Goal: Task Accomplishment & Management: Complete application form

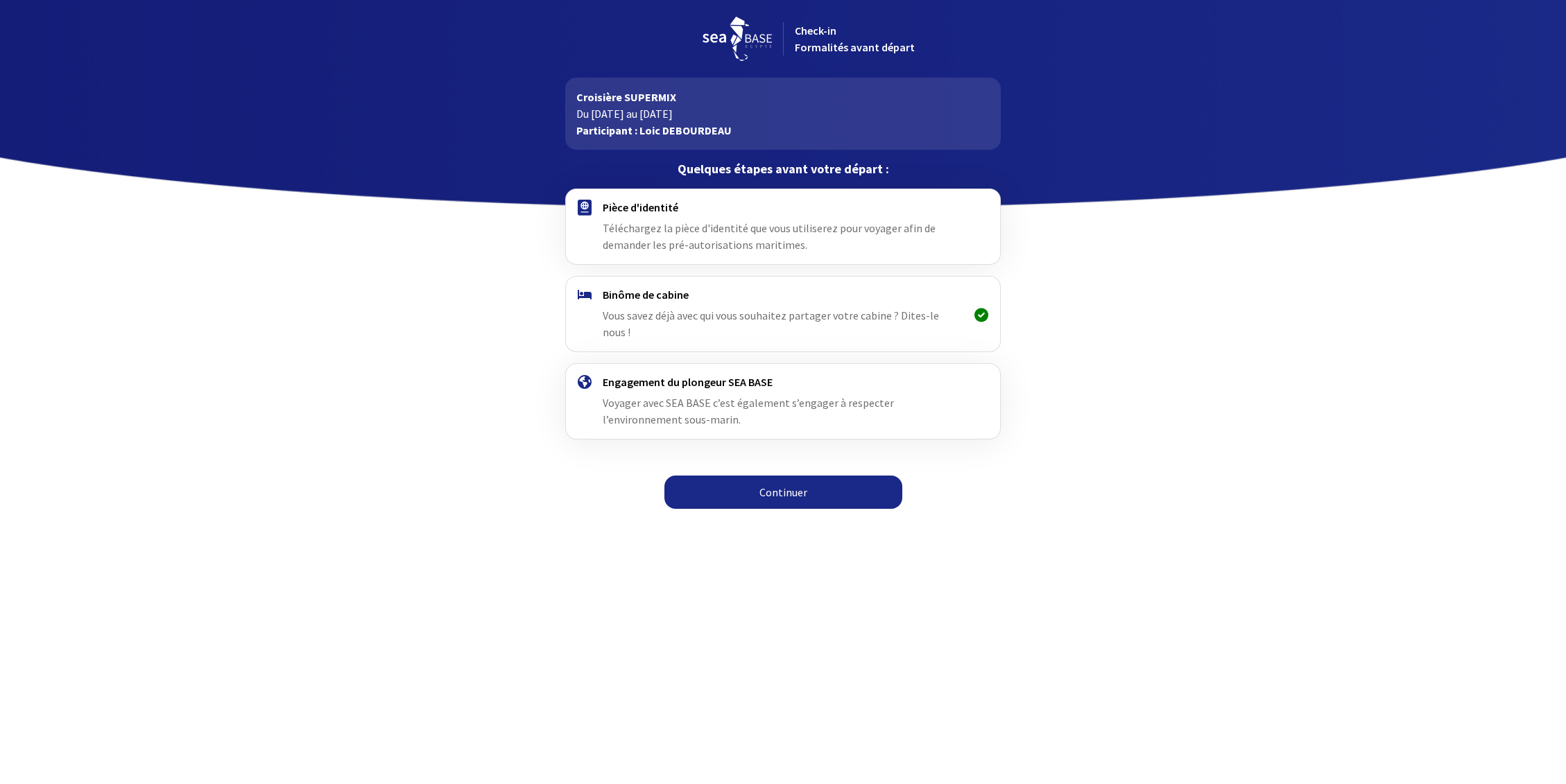
click at [659, 216] on div "Pièce d'identité Téléchargez la pièce d'identité que vous utiliserez pour voyag…" at bounding box center [782, 226] width 360 height 52
click at [759, 475] on link "Continuer" at bounding box center [783, 492] width 238 height 33
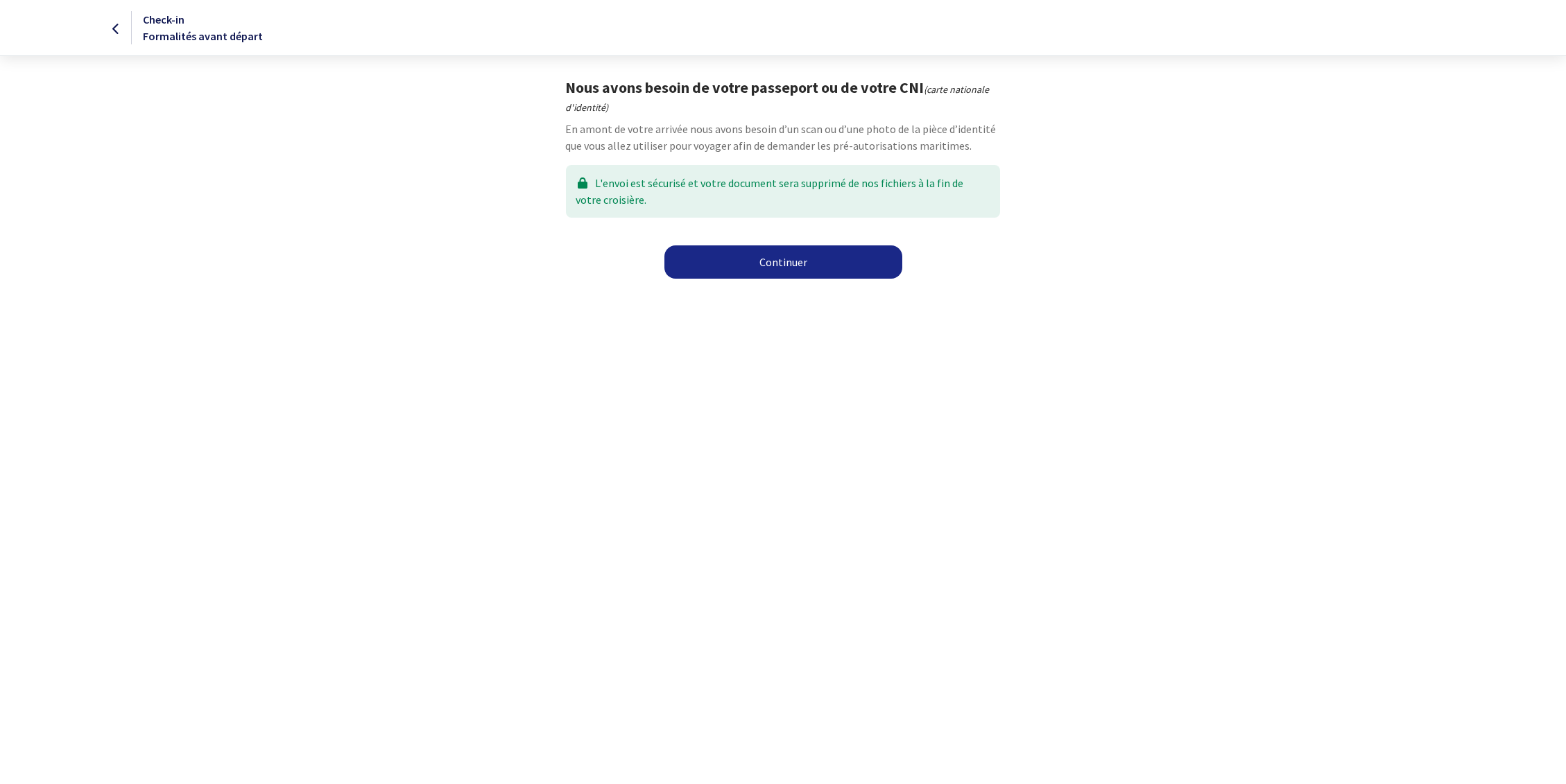
click at [766, 260] on link "Continuer" at bounding box center [783, 262] width 238 height 33
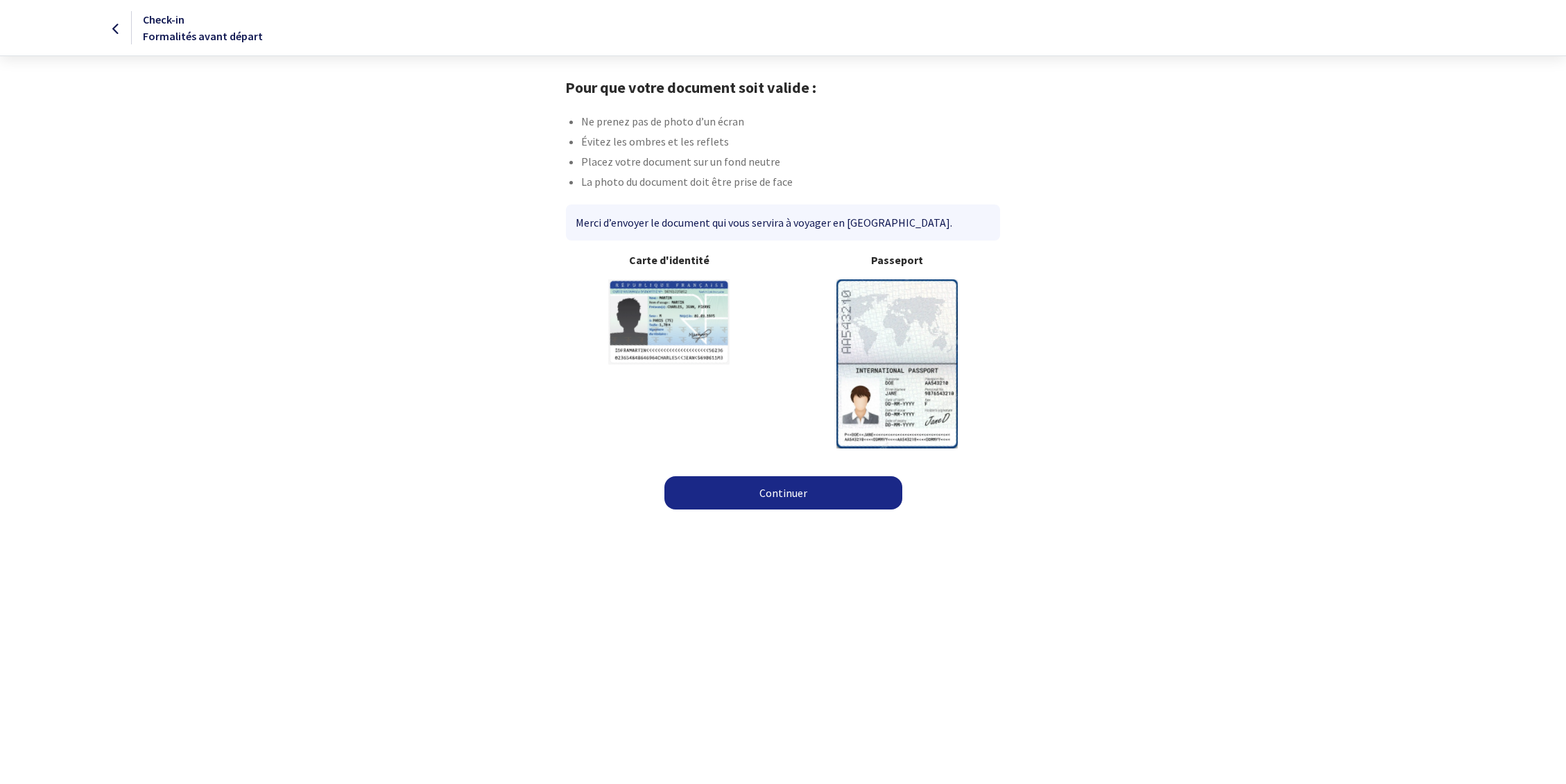
click at [781, 498] on link "Continuer" at bounding box center [783, 493] width 238 height 33
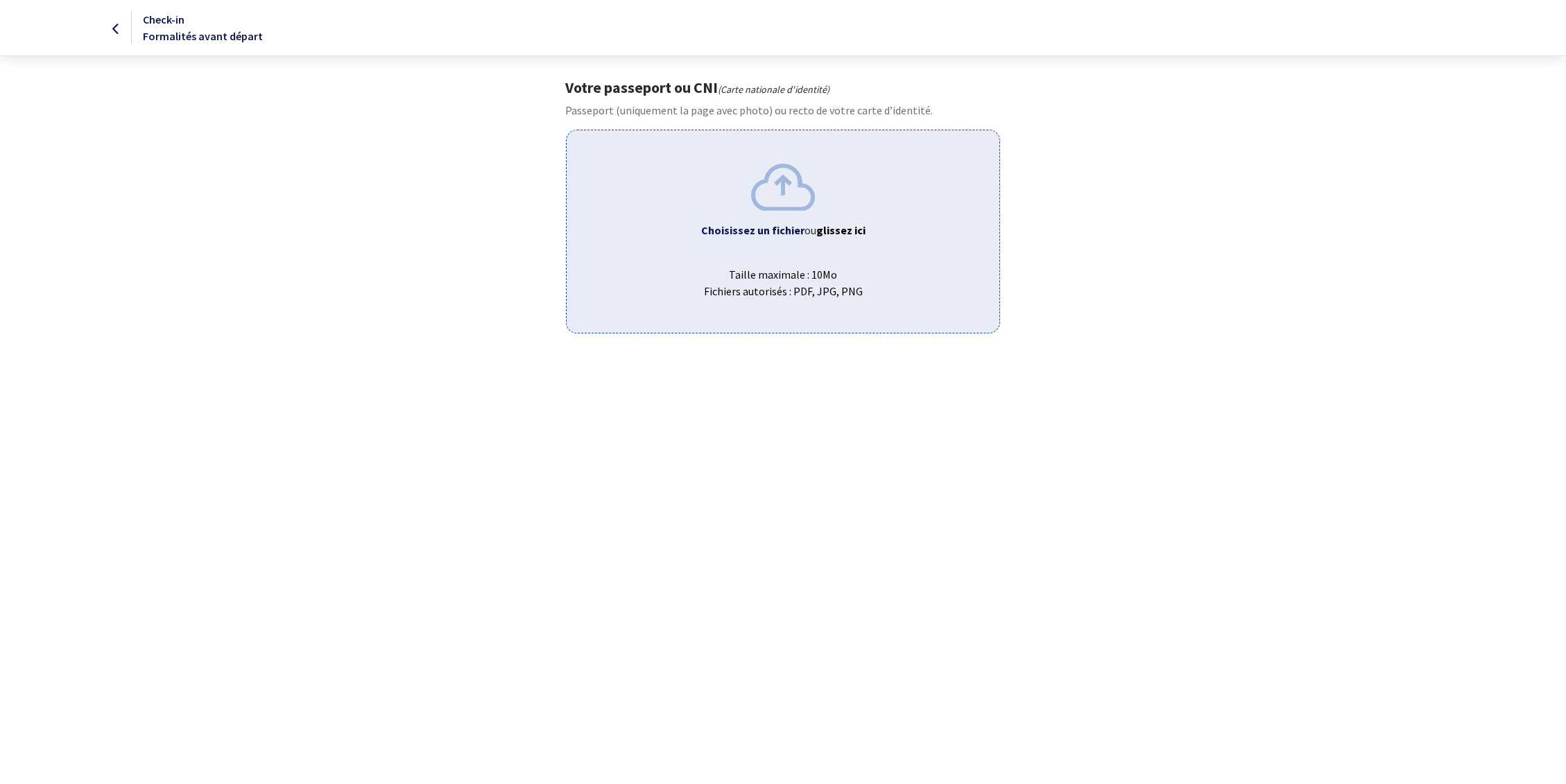
click at [789, 187] on img at bounding box center [782, 187] width 64 height 47
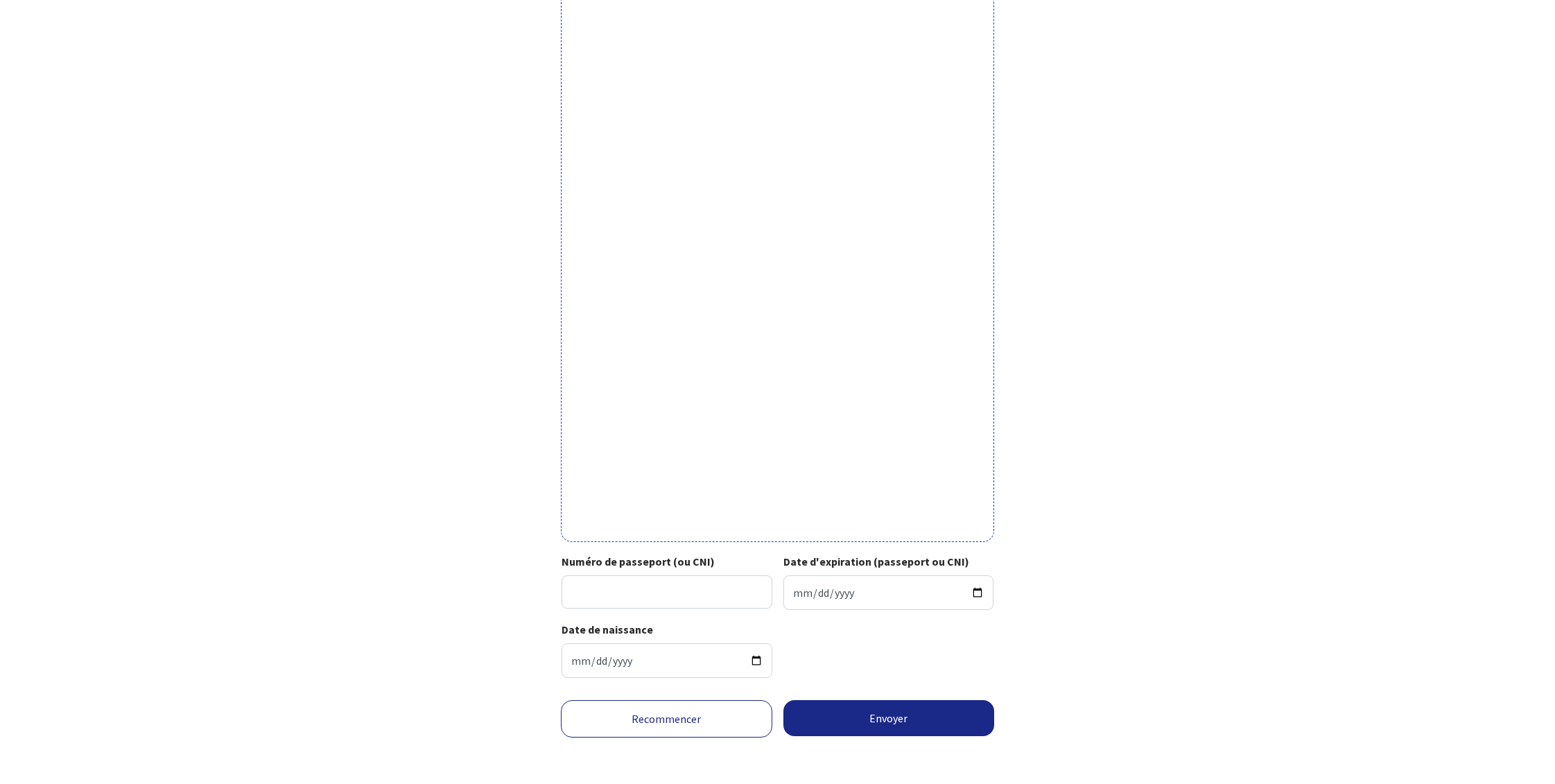
scroll to position [151, 0]
click at [671, 591] on input "Numéro de passeport (ou CNI)" at bounding box center [667, 588] width 210 height 33
paste input "24EA69829"
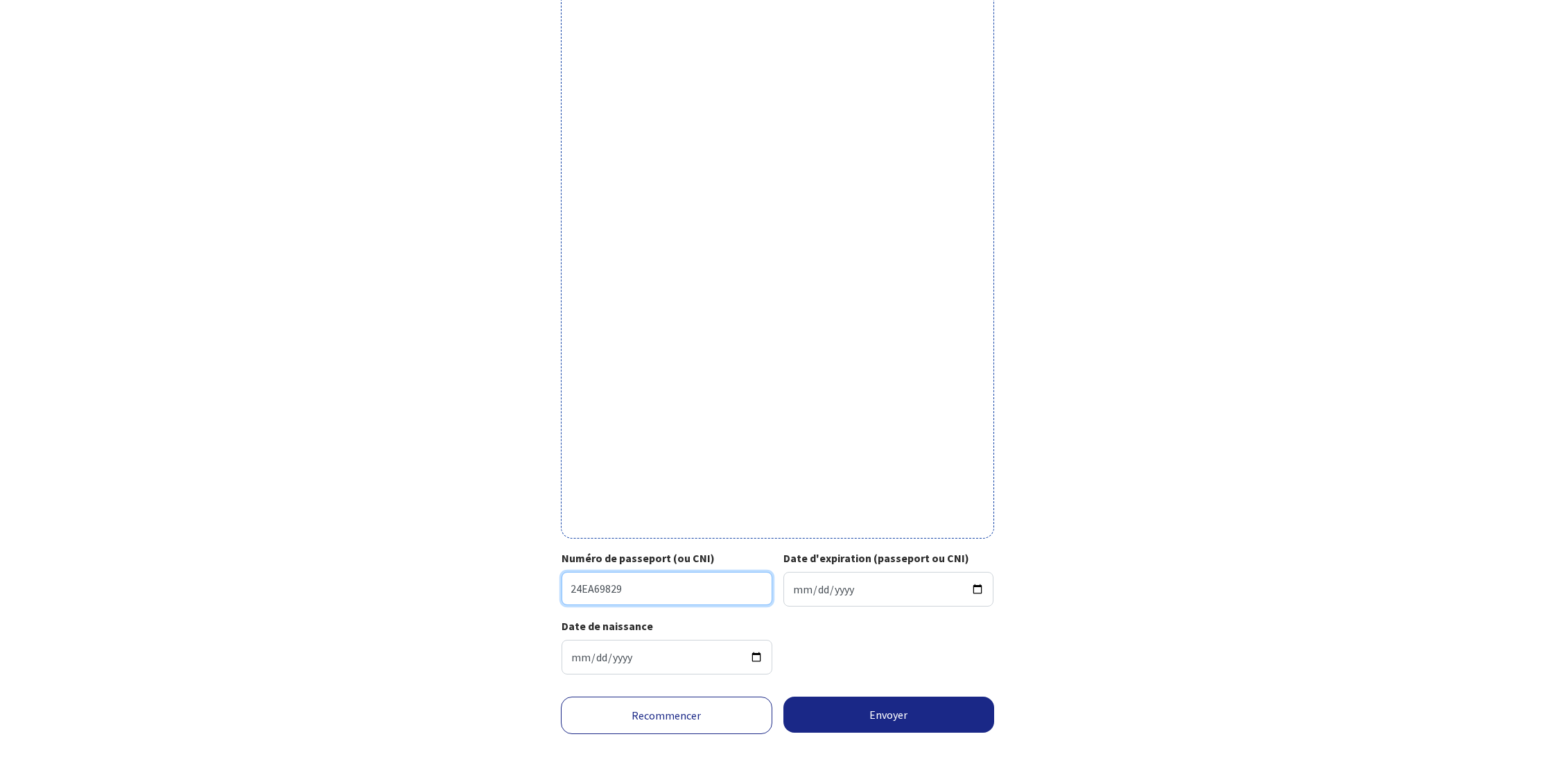
type input "24EA69829"
click at [799, 588] on input "Date d'expiration (passeport ou CNI)" at bounding box center [888, 589] width 210 height 34
drag, startPoint x: 1450, startPoint y: 360, endPoint x: 1439, endPoint y: 362, distance: 11.2
click at [1450, 360] on form "Votre passeport ou CNI Passeport (uniquement la page avec photo) ou recto de vo…" at bounding box center [777, 355] width 1555 height 857
click at [887, 590] on input "Date d'expiration (passeport ou CNI)" at bounding box center [888, 589] width 210 height 34
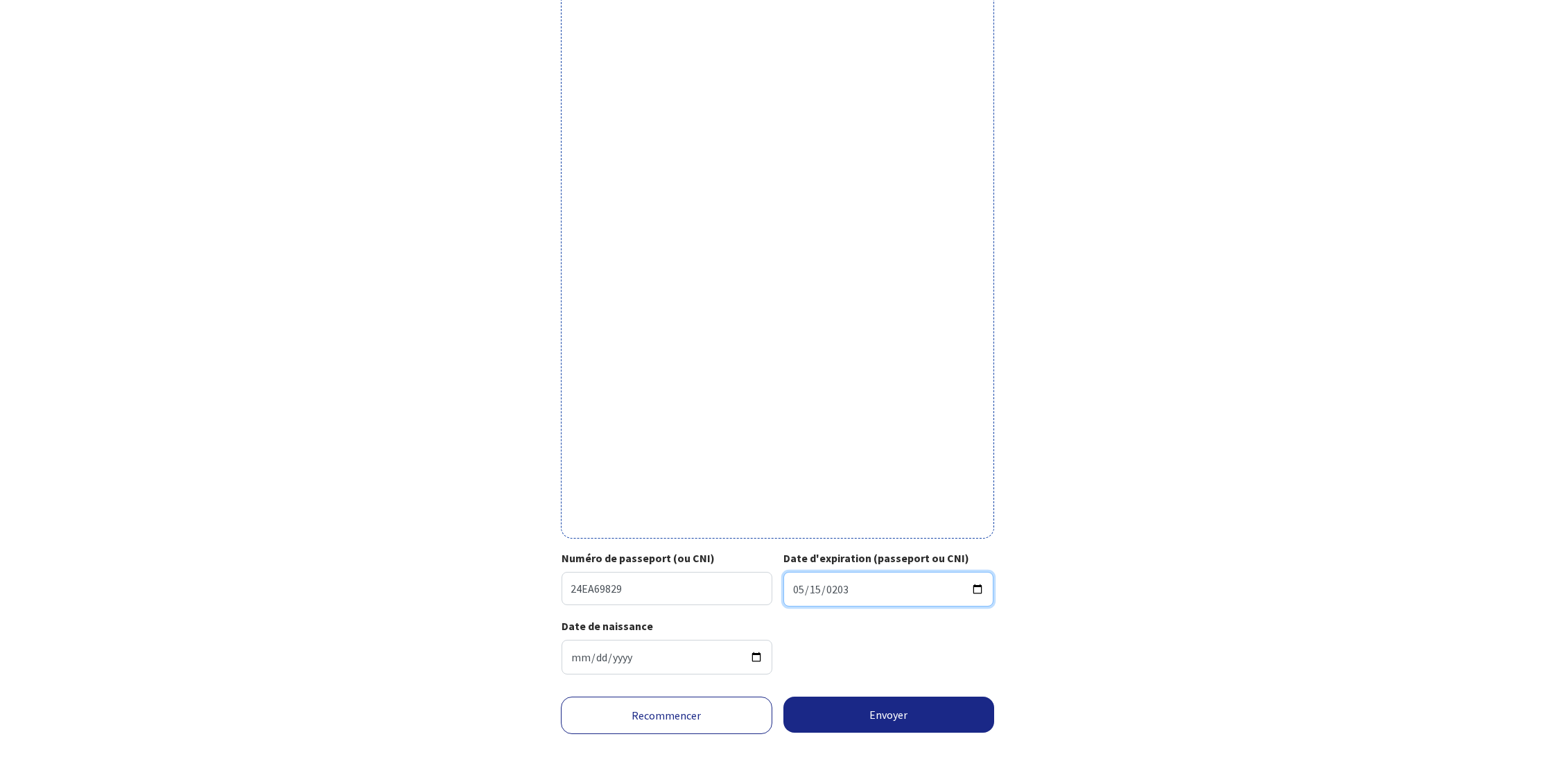
type input "2034-05-15"
click at [670, 658] on input "1976-01-26" at bounding box center [667, 657] width 210 height 34
click at [843, 644] on div "Date de naissance 1976-01-26" at bounding box center [777, 651] width 432 height 68
click at [900, 714] on button "Envoyer" at bounding box center [889, 714] width 211 height 36
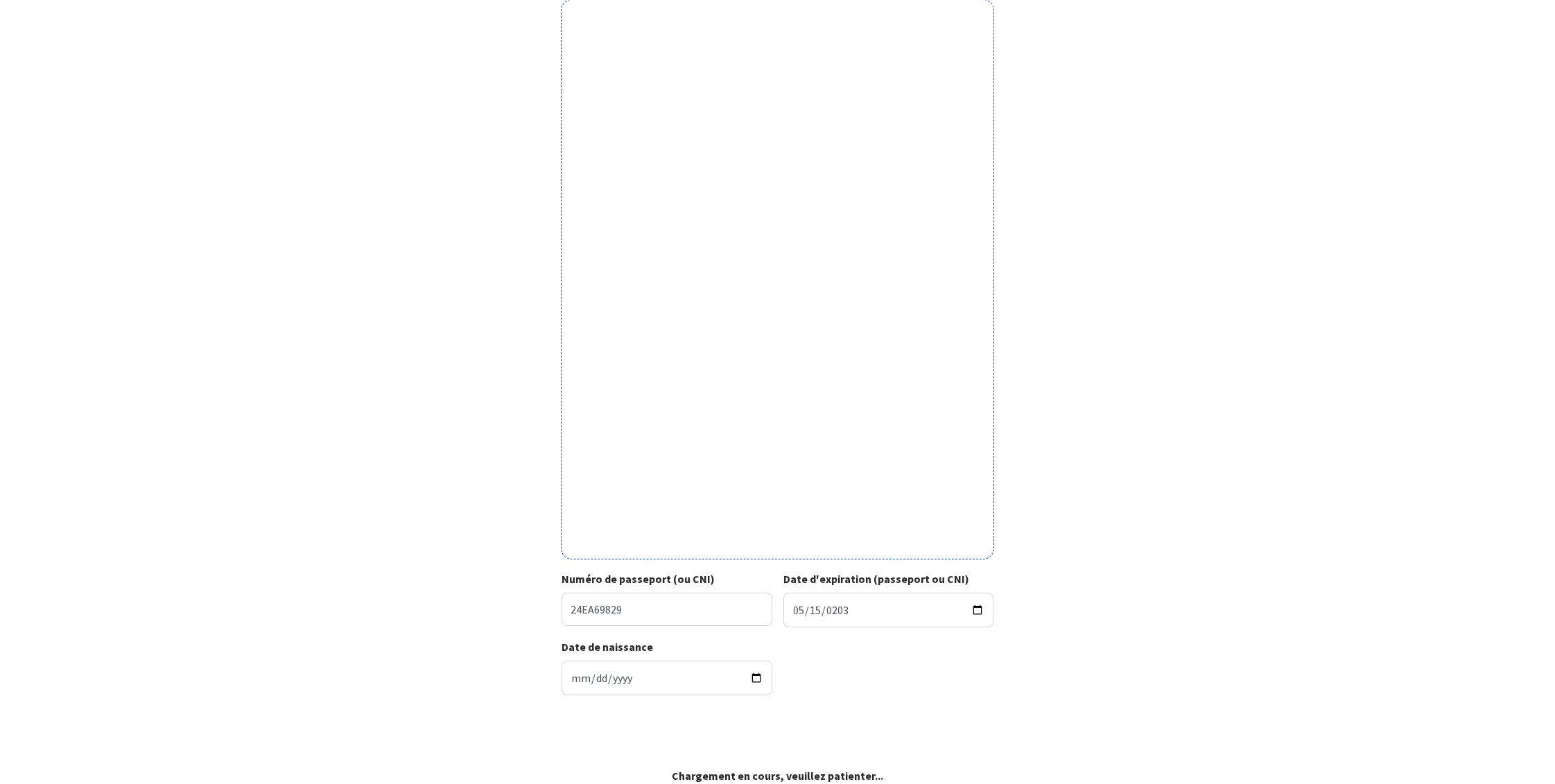
scroll to position [130, 0]
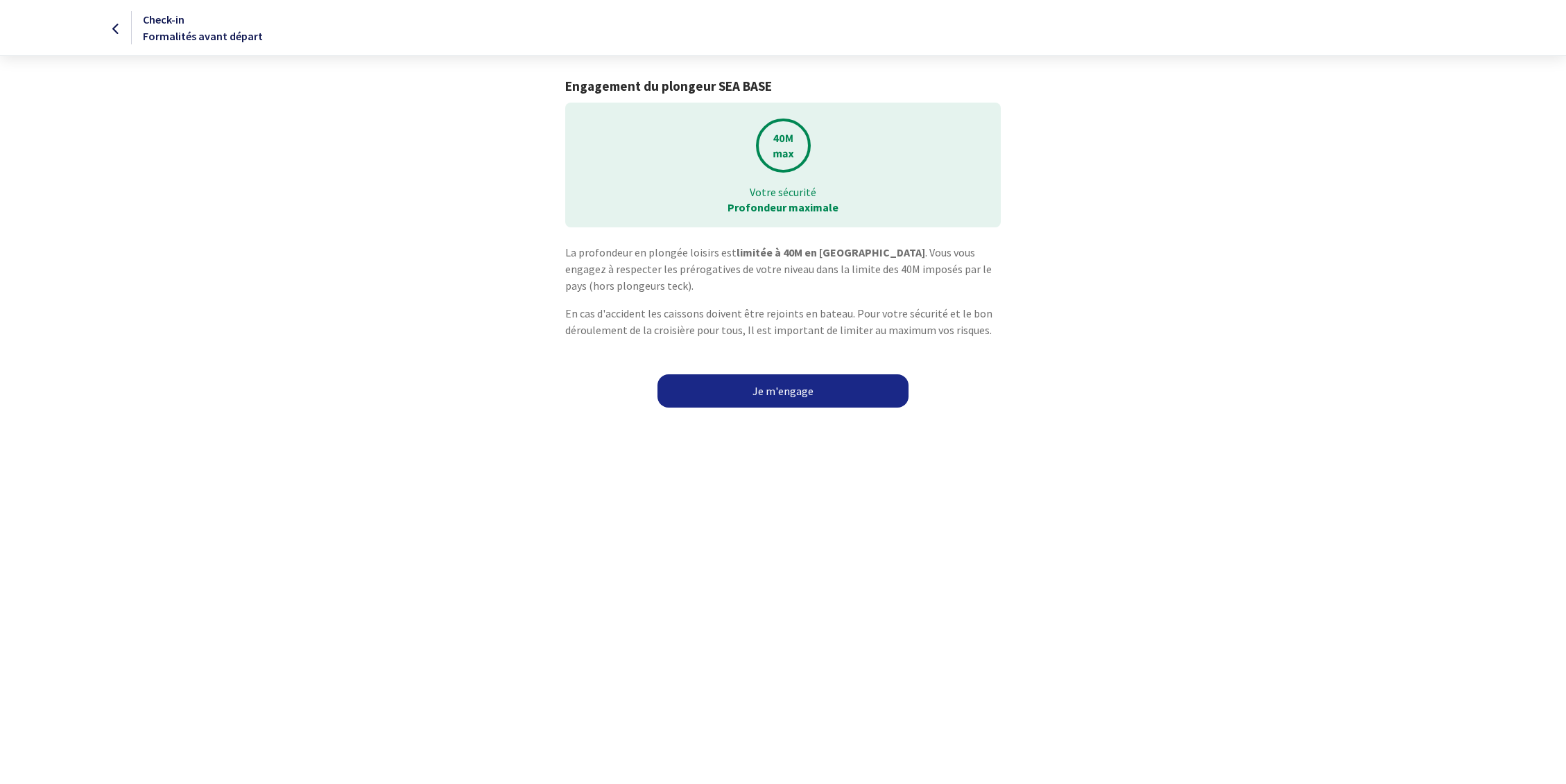
click at [784, 397] on link "Je m'engage" at bounding box center [782, 391] width 251 height 33
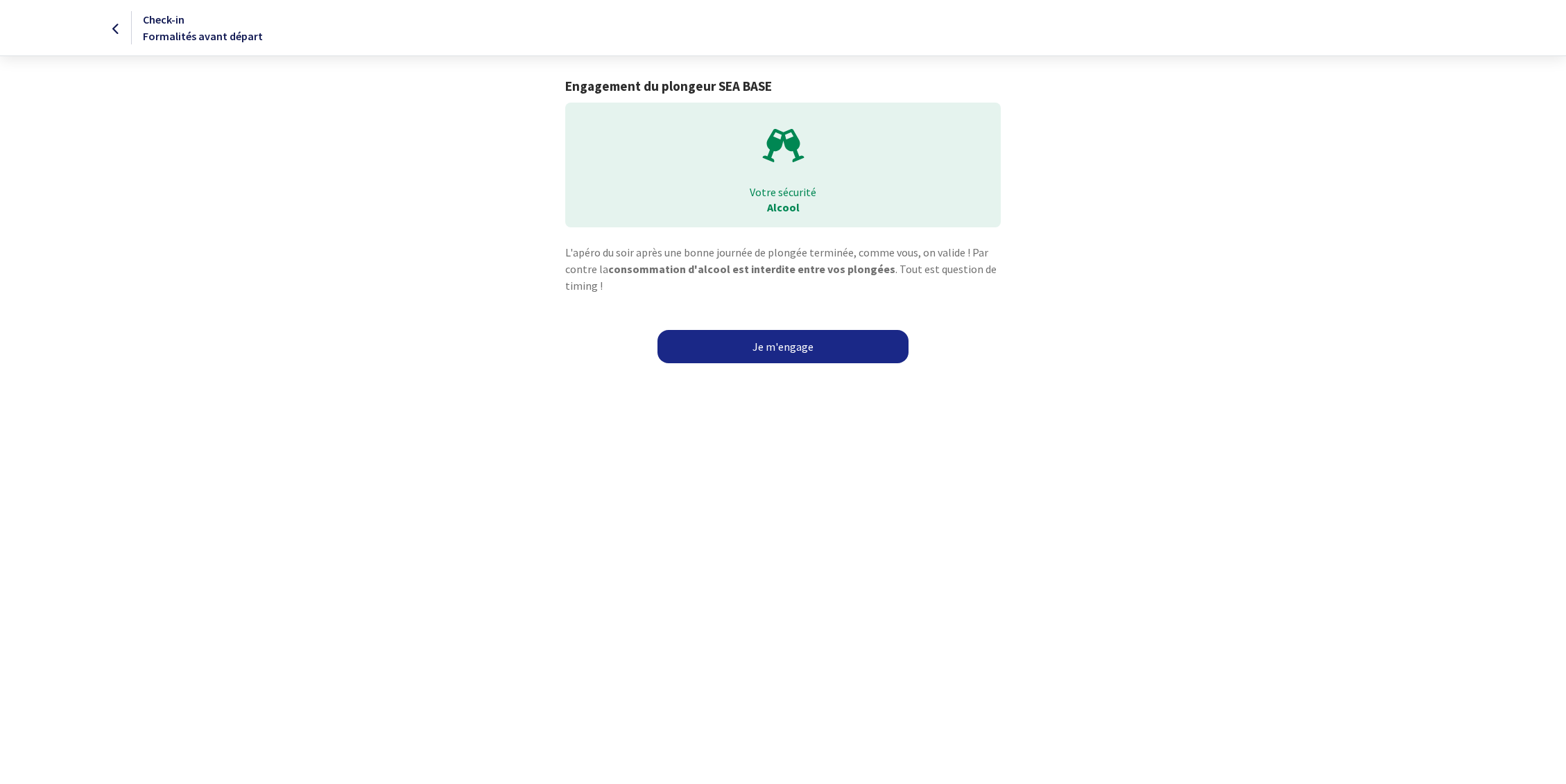
click at [801, 352] on link "Je m'engage" at bounding box center [782, 347] width 251 height 33
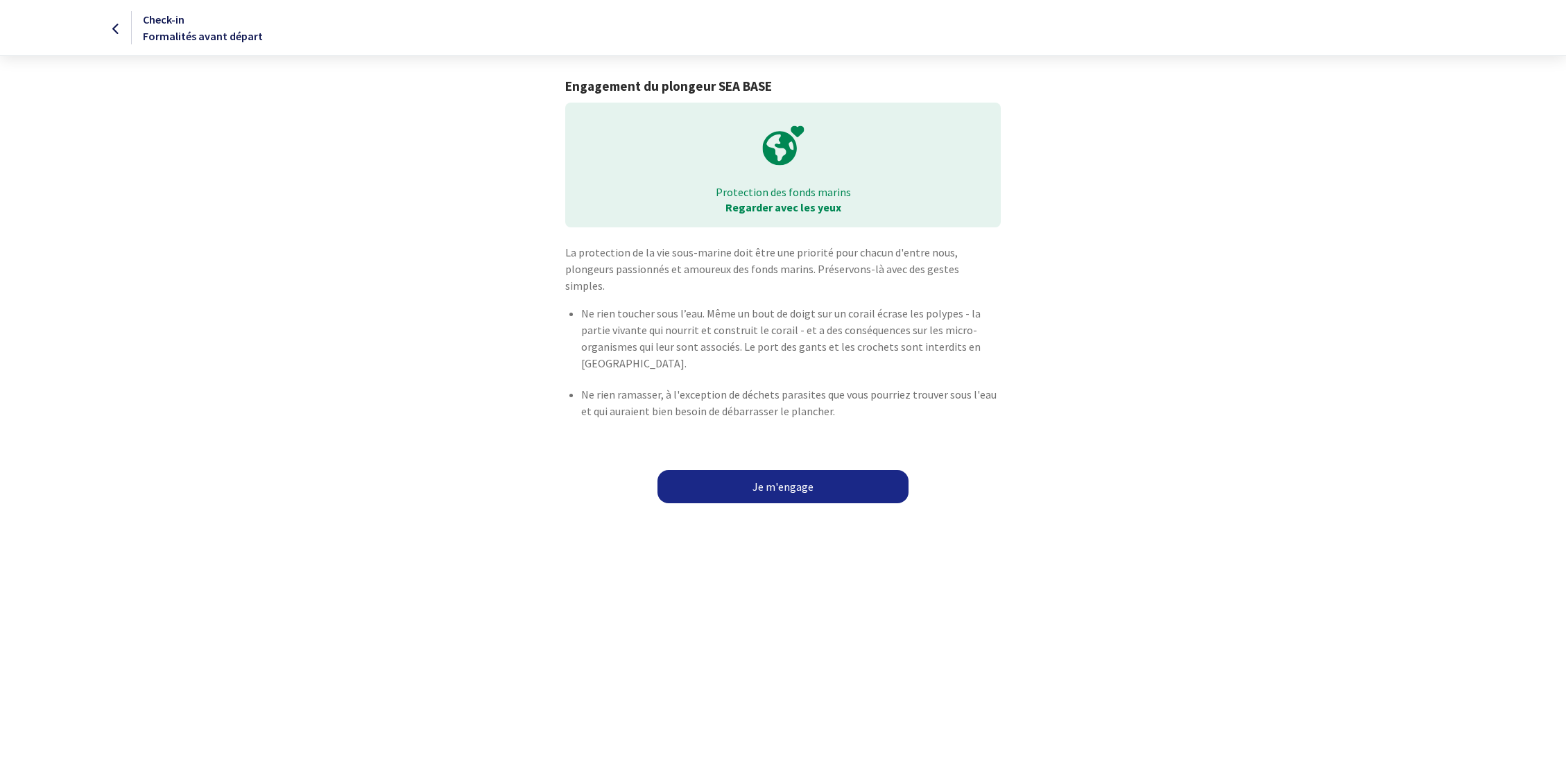
click at [800, 472] on link "Je m'engage" at bounding box center [782, 486] width 251 height 33
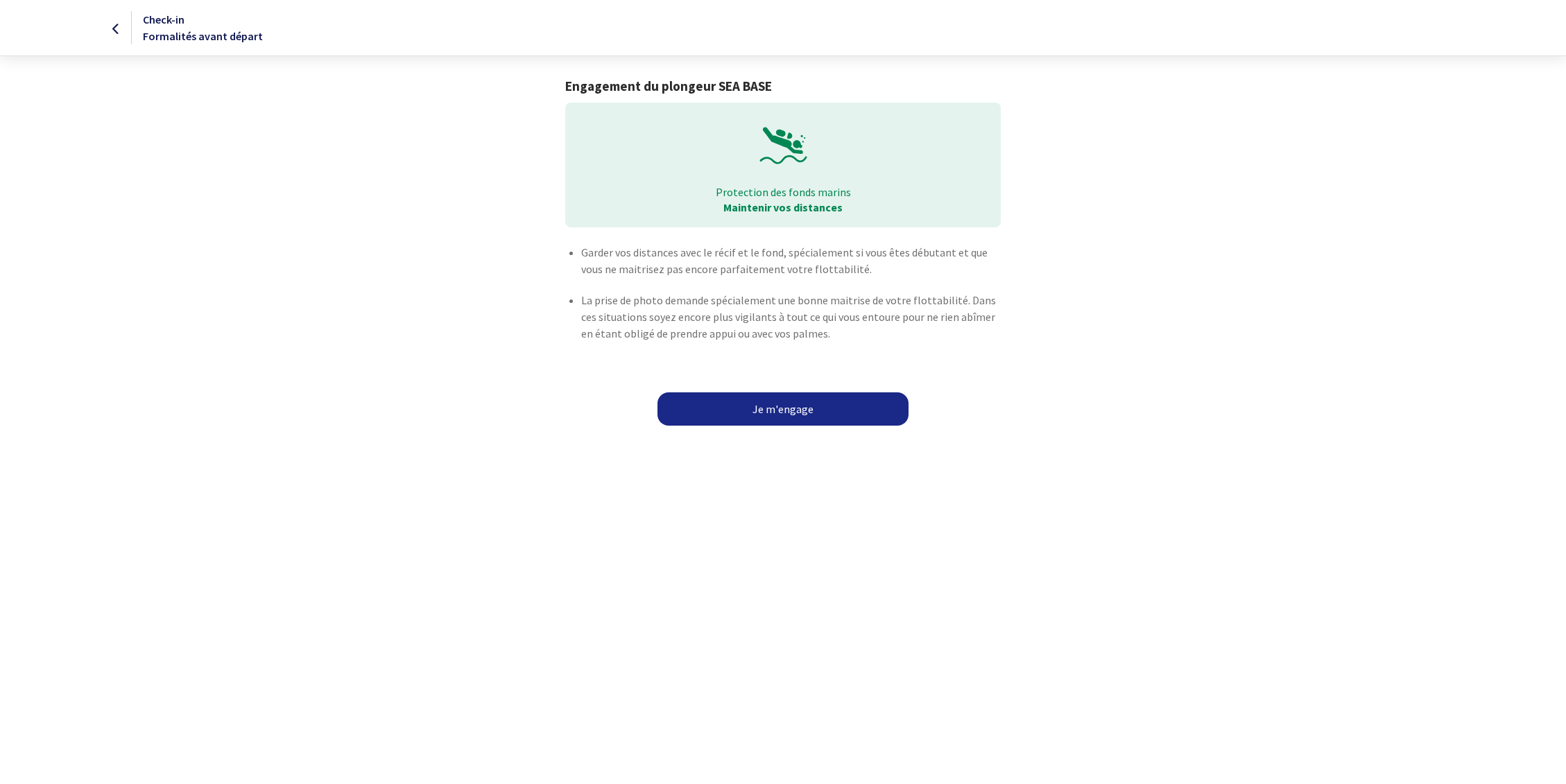
click at [813, 414] on link "Je m'engage" at bounding box center [782, 409] width 251 height 33
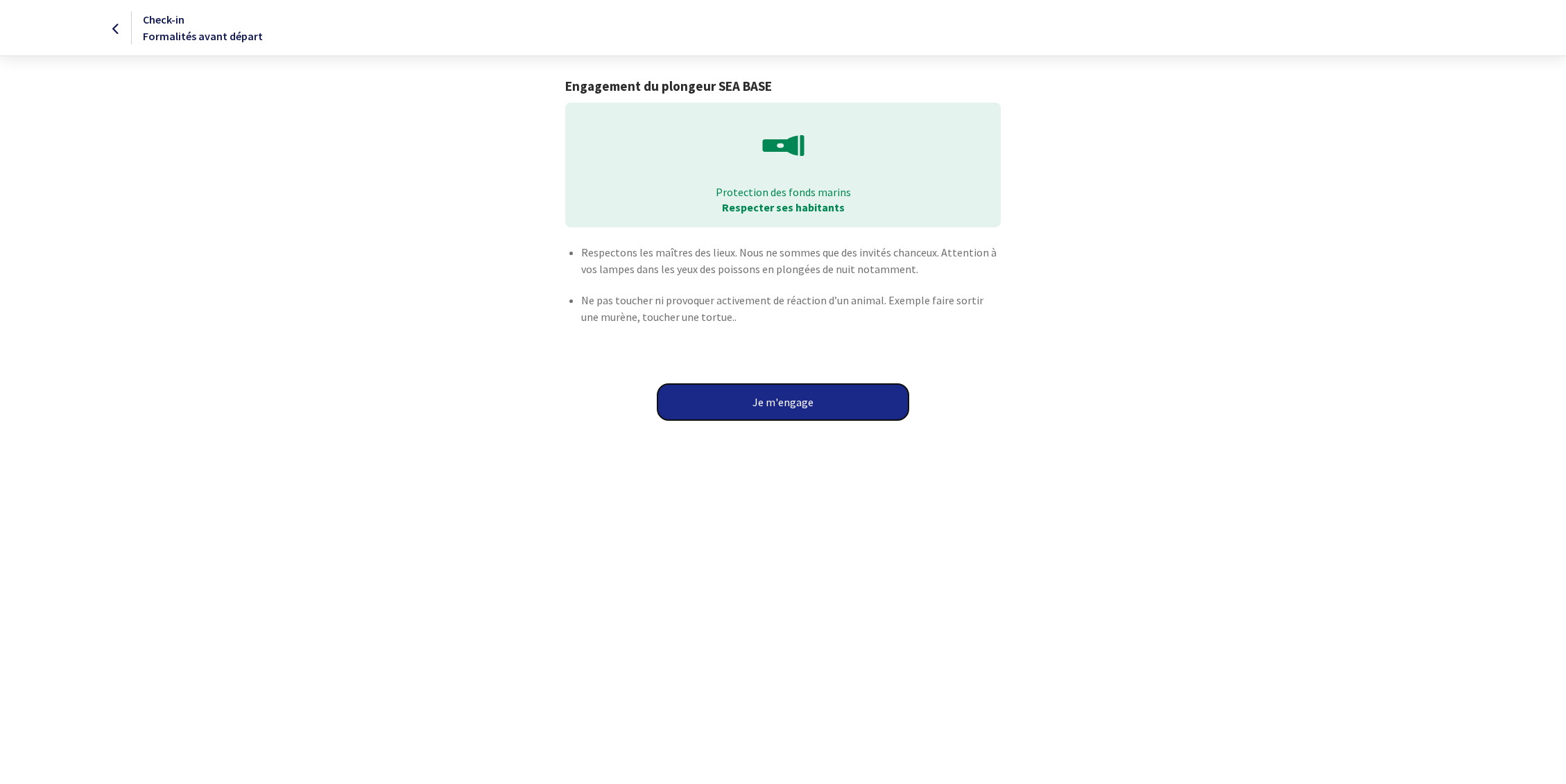
click at [811, 414] on button "Je m'engage" at bounding box center [782, 402] width 251 height 36
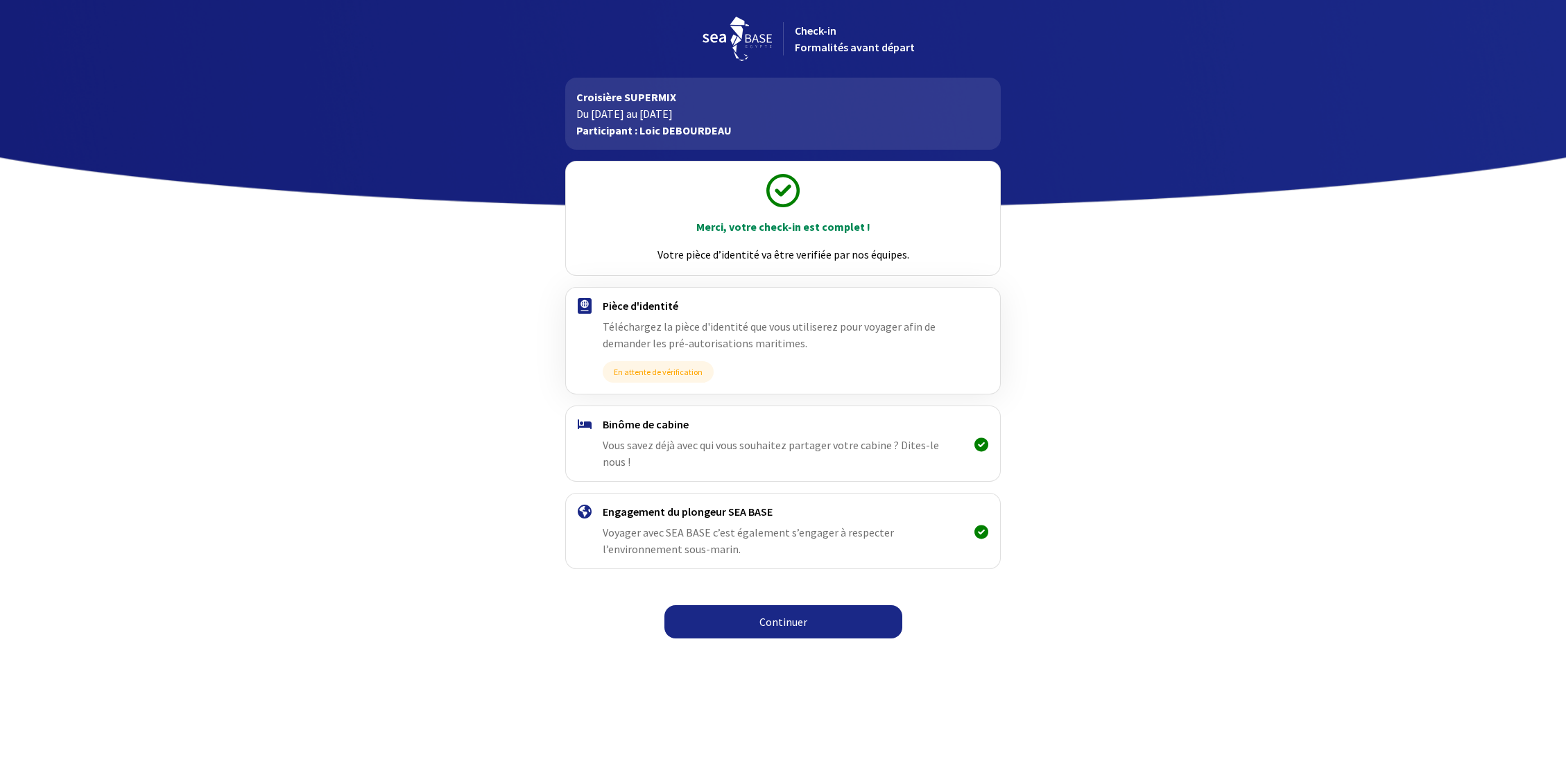
click at [772, 605] on link "Continuer" at bounding box center [783, 622] width 238 height 33
click at [804, 605] on link "Continuer" at bounding box center [783, 622] width 238 height 33
click at [770, 612] on link "Continuer" at bounding box center [783, 622] width 238 height 33
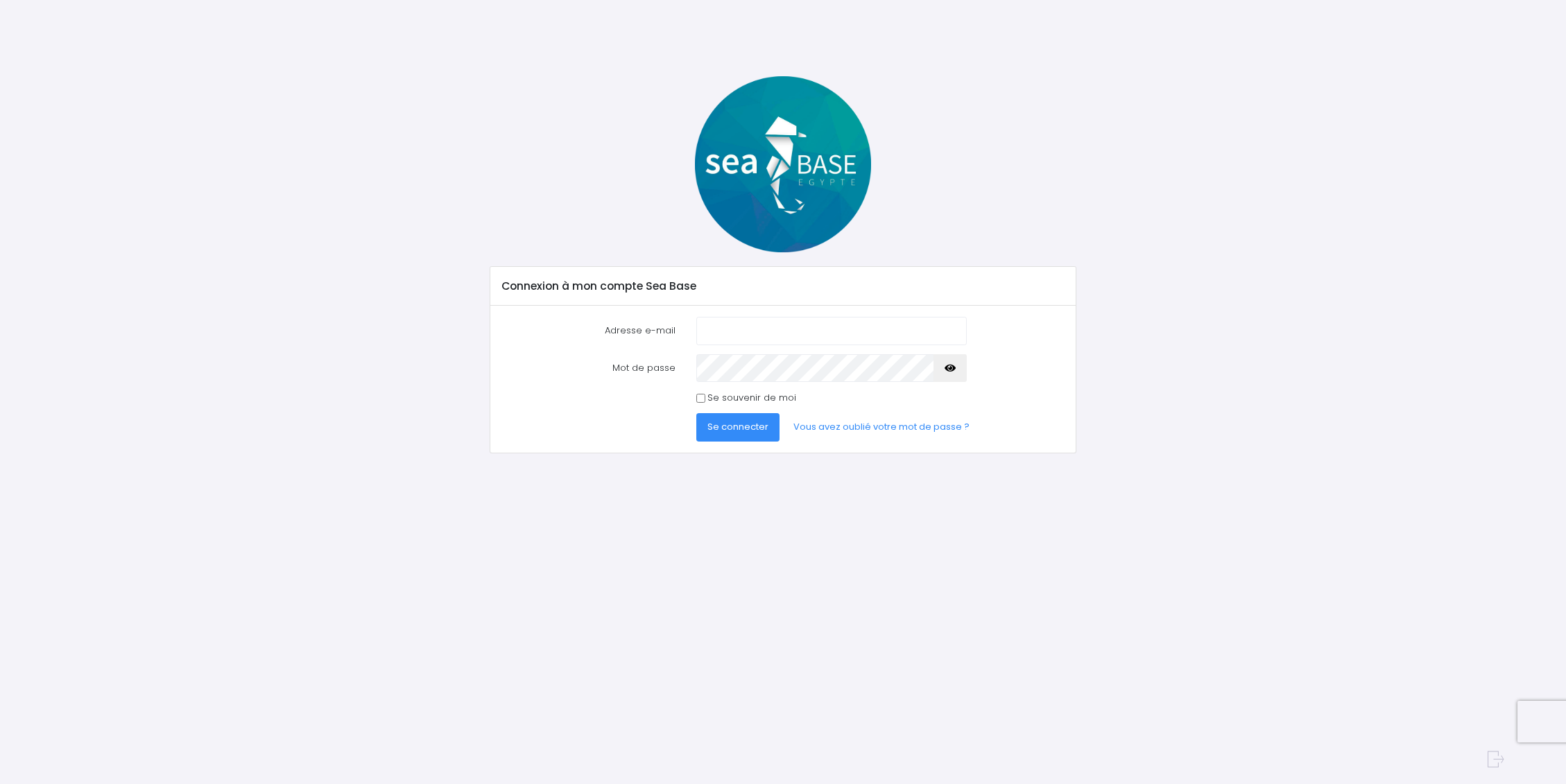
type input "[EMAIL_ADDRESS][DOMAIN_NAME]"
click at [764, 427] on span "Se connecter" at bounding box center [738, 426] width 61 height 13
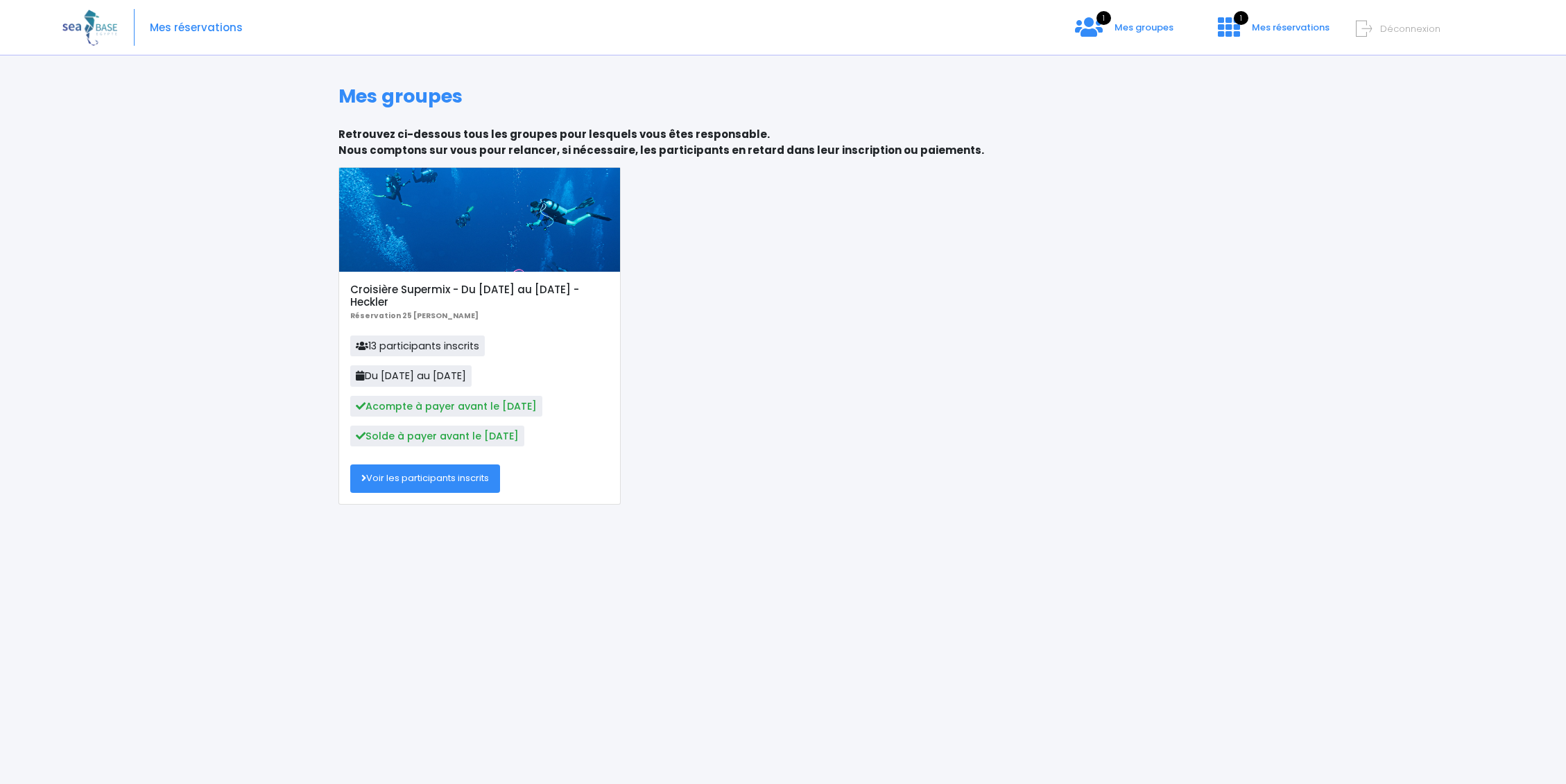
click at [447, 483] on link "Voir les participants inscrits" at bounding box center [425, 478] width 150 height 28
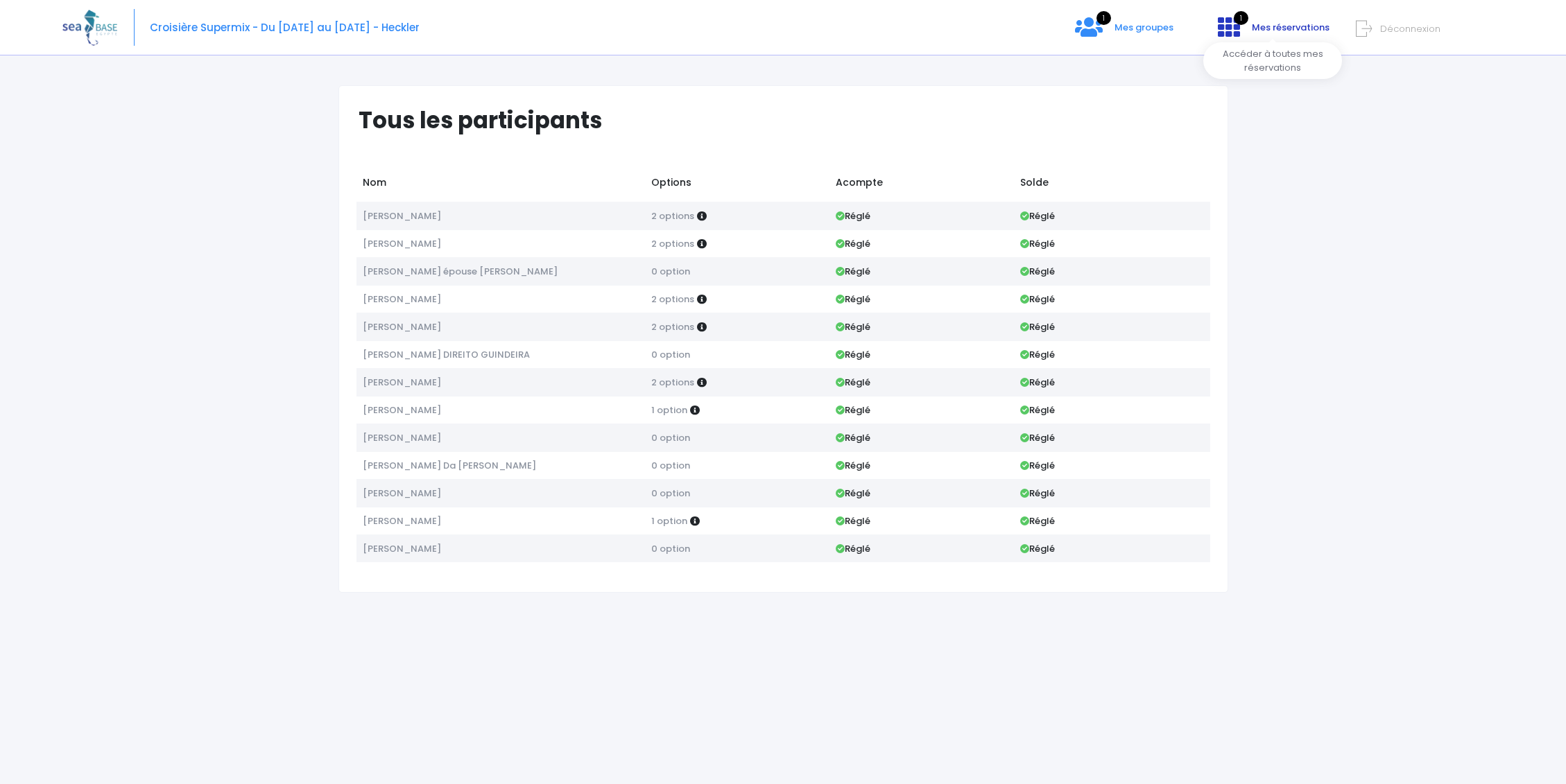
click at [1238, 26] on icon at bounding box center [1228, 27] width 22 height 22
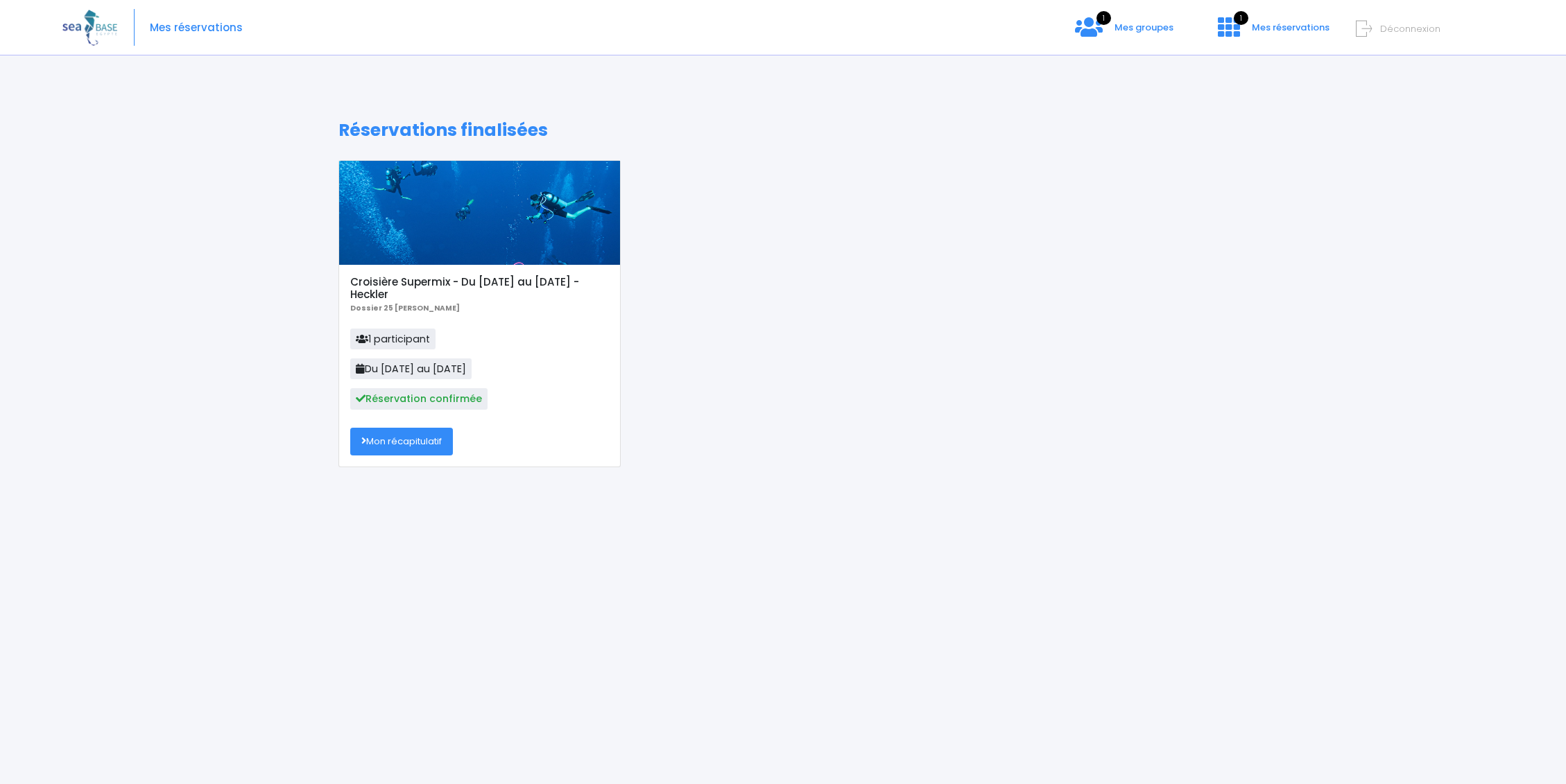
click at [442, 442] on link "Mon récapitulatif" at bounding box center [401, 442] width 103 height 28
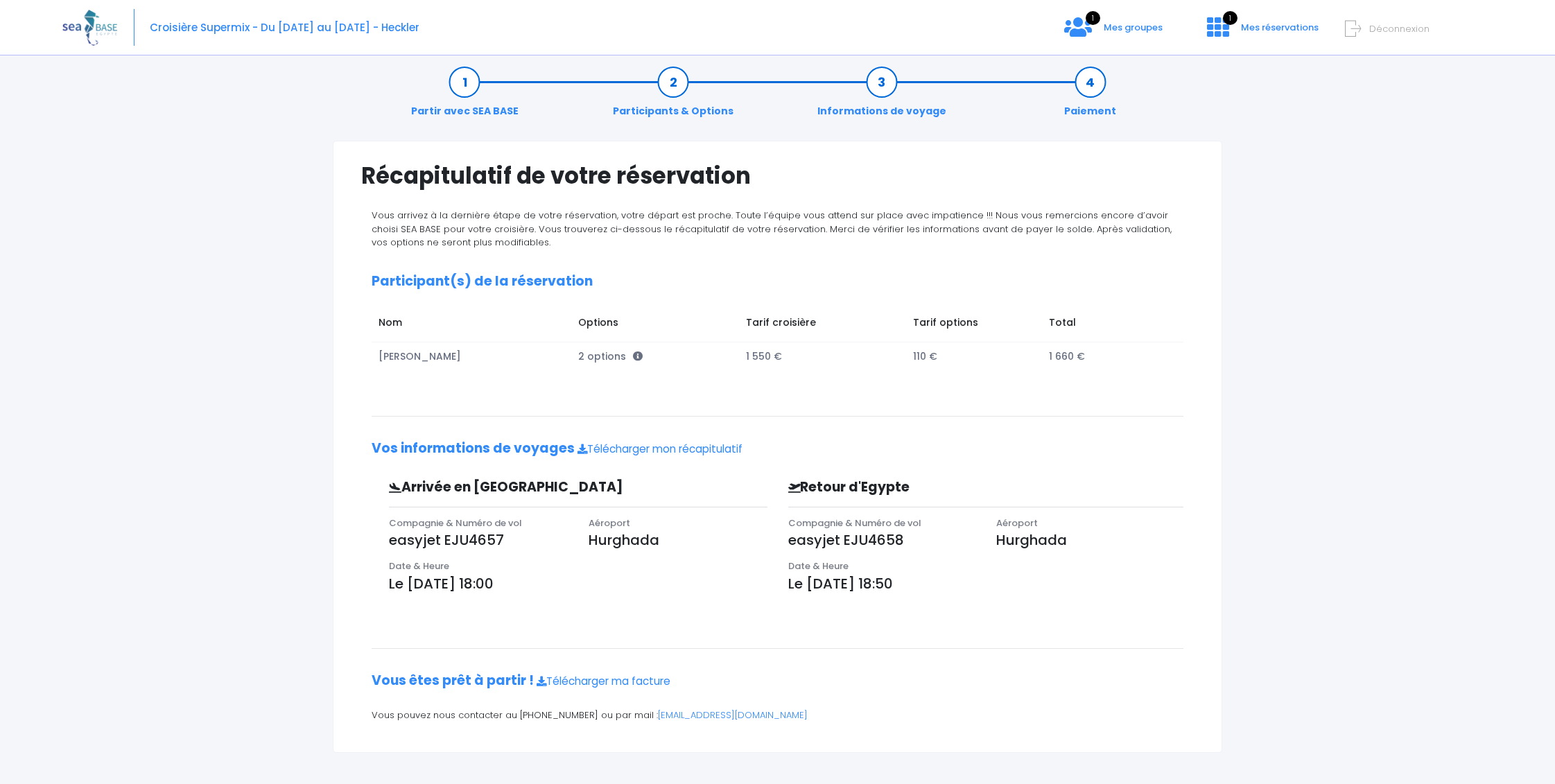
scroll to position [16, 0]
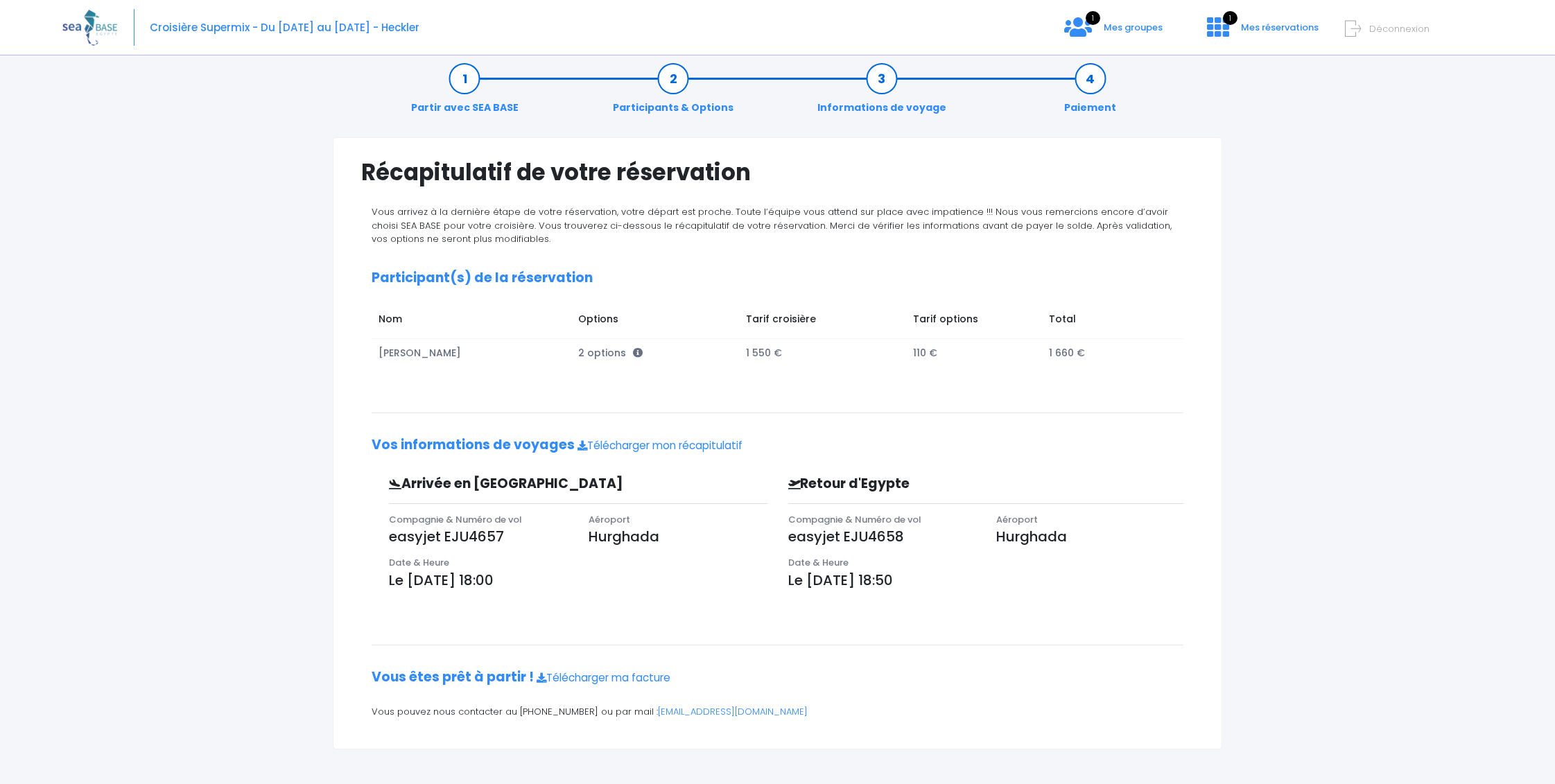
drag, startPoint x: 1284, startPoint y: 214, endPoint x: 1300, endPoint y: 112, distance: 103.2
click at [1284, 213] on div "Partir avec SEA BASE Participants & Options Informations de voyage Paiement Réc…" at bounding box center [777, 416] width 1430 height 735
